Goal: Information Seeking & Learning: Understand process/instructions

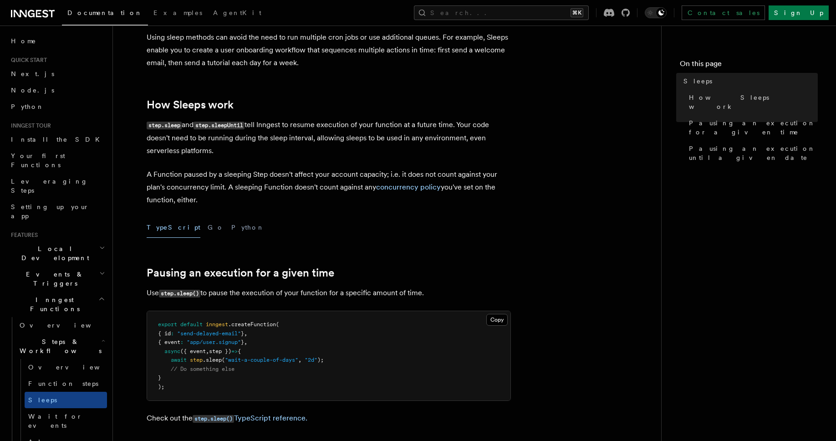
scroll to position [106, 0]
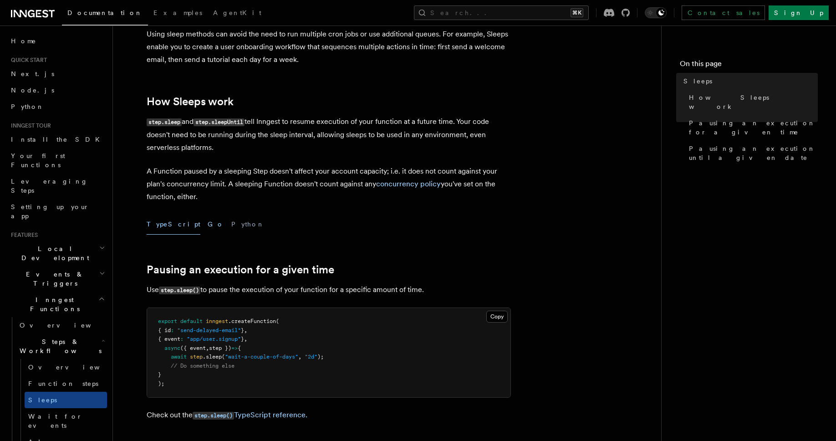
click at [208, 224] on button "Go" at bounding box center [216, 224] width 16 height 20
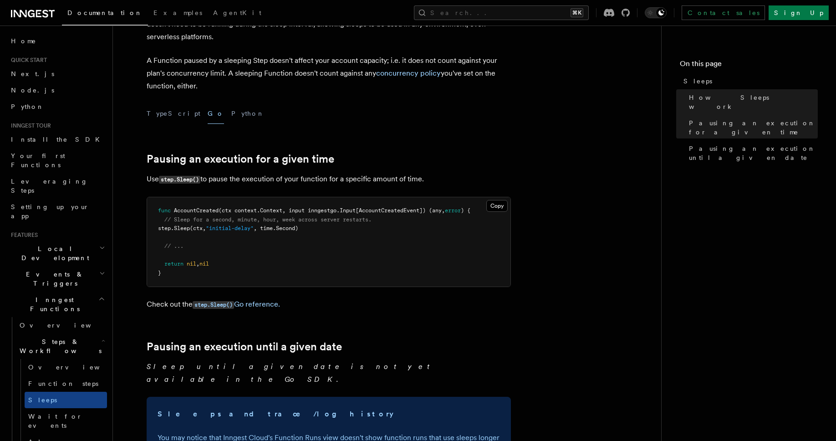
scroll to position [217, 0]
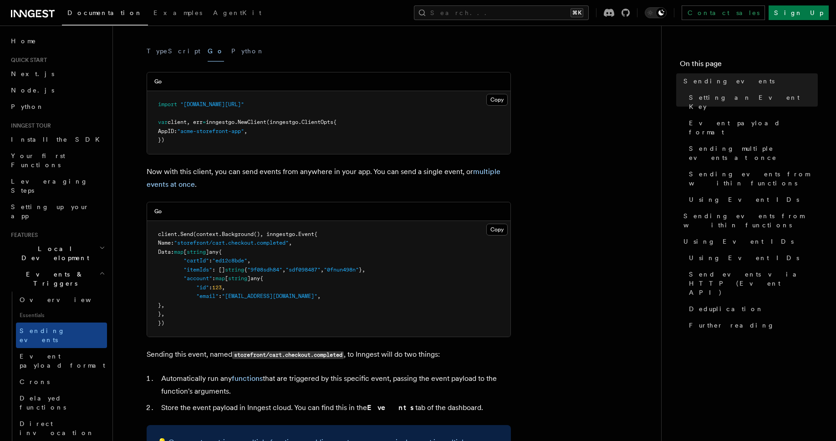
scroll to position [20, 0]
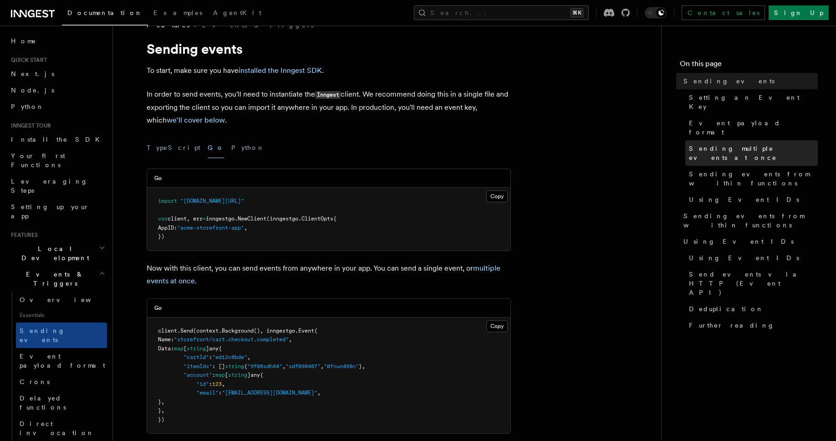
click at [711, 144] on span "Sending multiple events at once" at bounding box center [753, 153] width 129 height 18
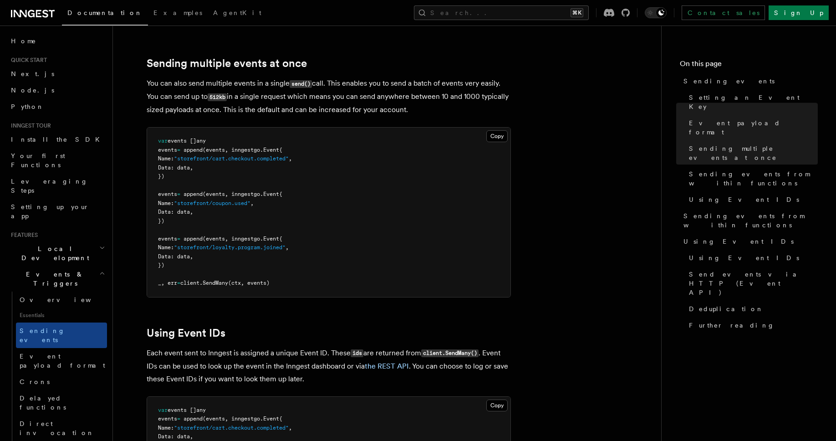
scroll to position [883, 0]
